Goal: Task Accomplishment & Management: Manage account settings

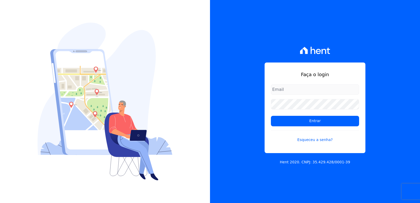
click at [289, 88] on input "email" at bounding box center [315, 89] width 88 height 10
click at [289, 87] on input "email" at bounding box center [315, 89] width 88 height 10
click at [282, 140] on link "Esqueceu a senha?" at bounding box center [315, 136] width 88 height 12
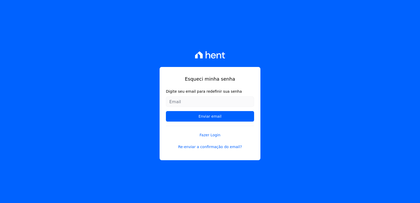
click at [192, 102] on input "Digite seu email para redefinir sua senha" at bounding box center [210, 101] width 88 height 10
type input "[EMAIL_ADDRESS][DOMAIN_NAME]"
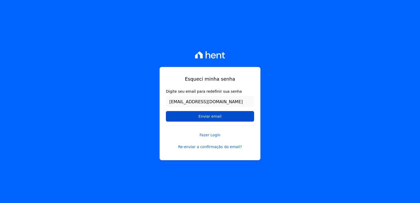
click at [209, 115] on input "Enviar email" at bounding box center [210, 116] width 88 height 10
click at [209, 118] on input "Enviar email" at bounding box center [210, 116] width 88 height 10
